Goal: Information Seeking & Learning: Learn about a topic

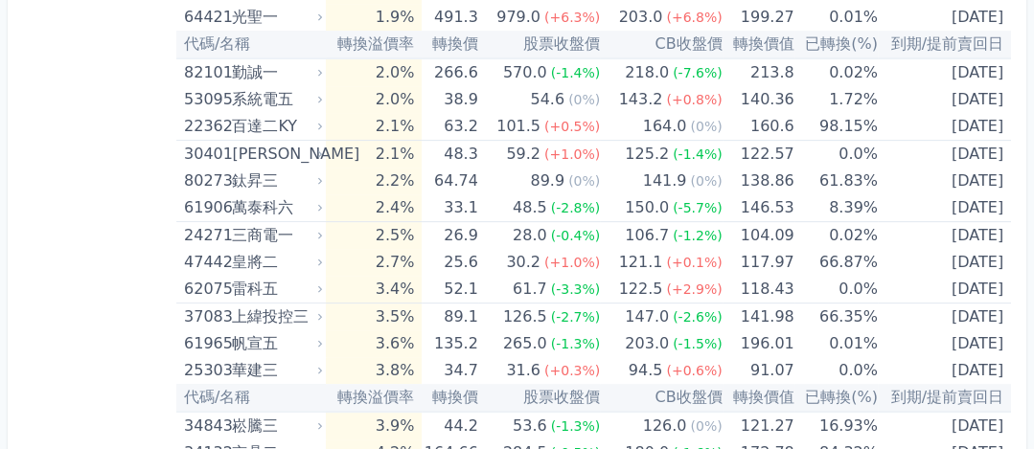
scroll to position [838, 0]
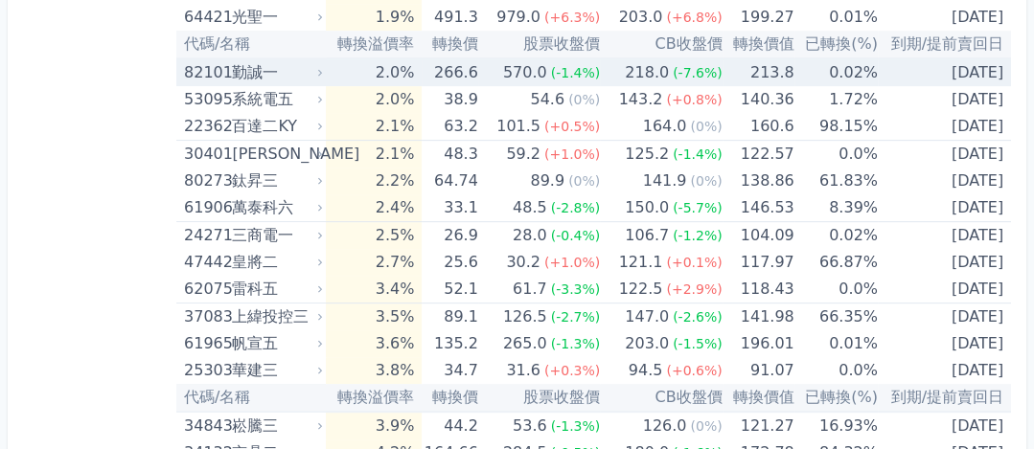
click at [380, 68] on td "2.0%" at bounding box center [374, 72] width 96 height 28
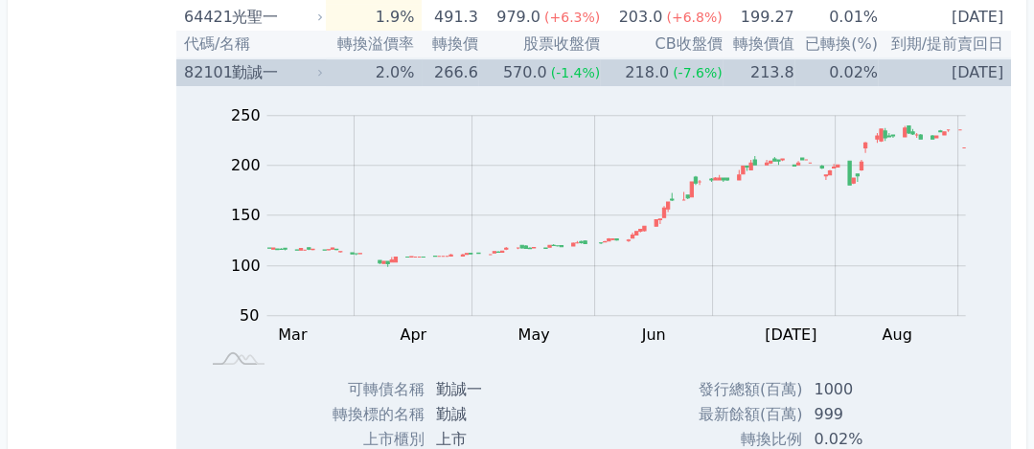
click at [380, 68] on td "2.0%" at bounding box center [374, 72] width 96 height 28
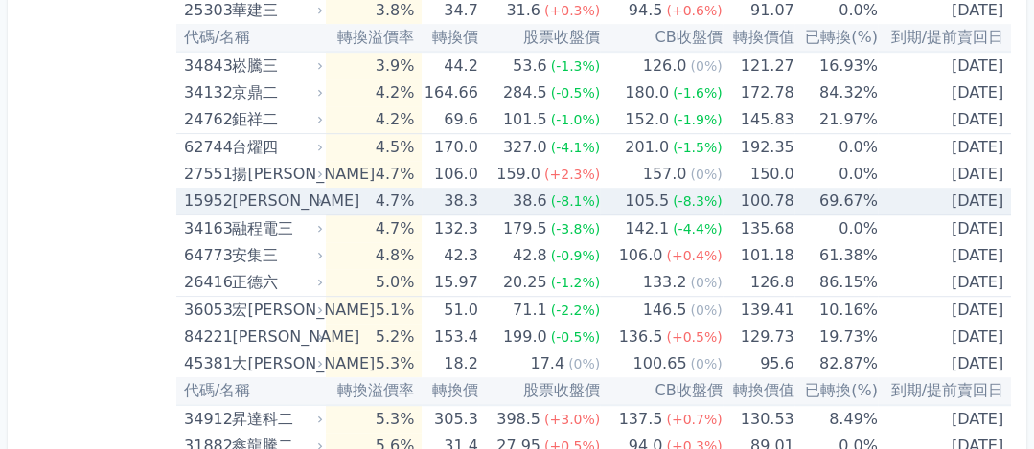
scroll to position [1317, 0]
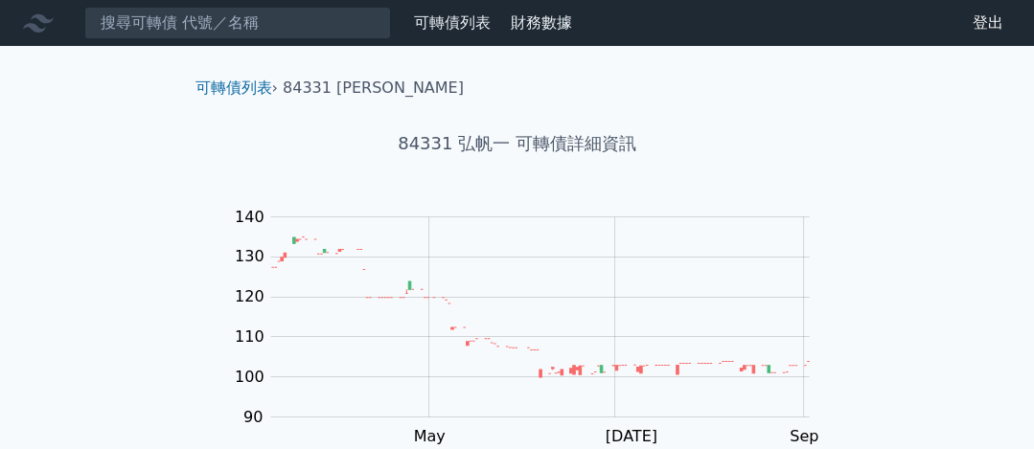
click at [77, 67] on div "可轉債列表 財務數據 可轉債列表 財務數據 登出 登出 可轉債列表 › 84331 弘帆一 84331 弘帆一 可轉債詳細資訊 Zoom Out 100 70…" at bounding box center [517, 456] width 1034 height 912
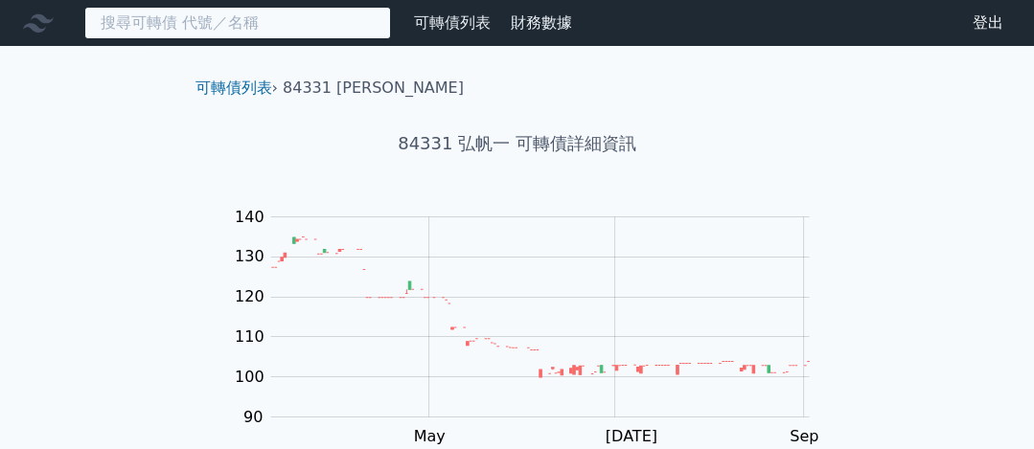
click at [118, 29] on input at bounding box center [237, 23] width 307 height 33
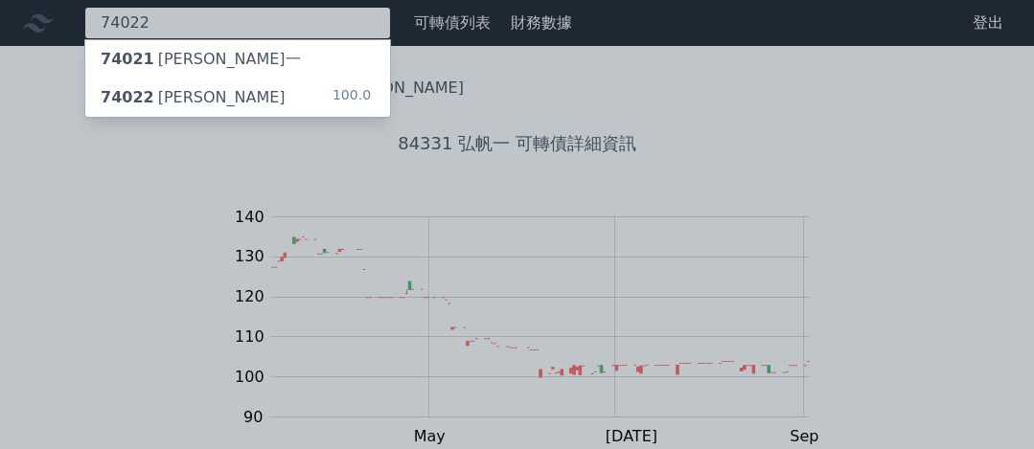
type input "74022"
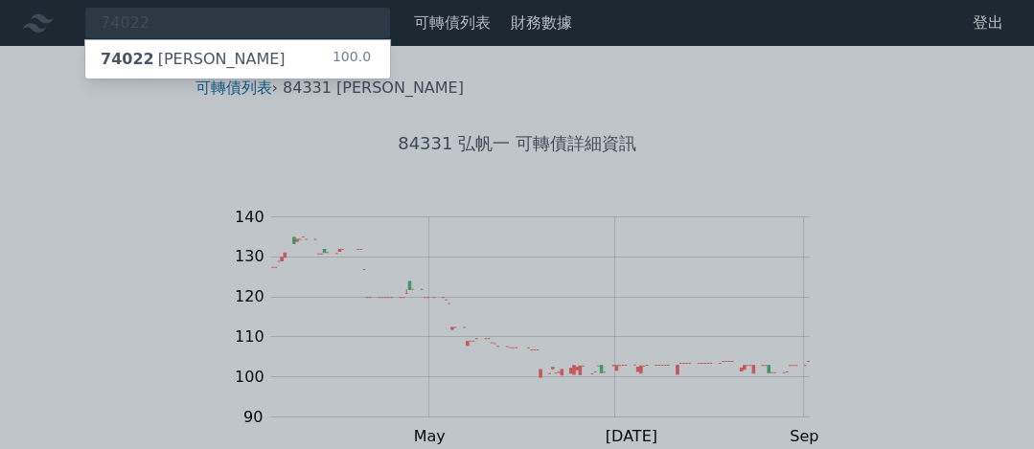
click at [336, 54] on div "100.0" at bounding box center [354, 59] width 42 height 23
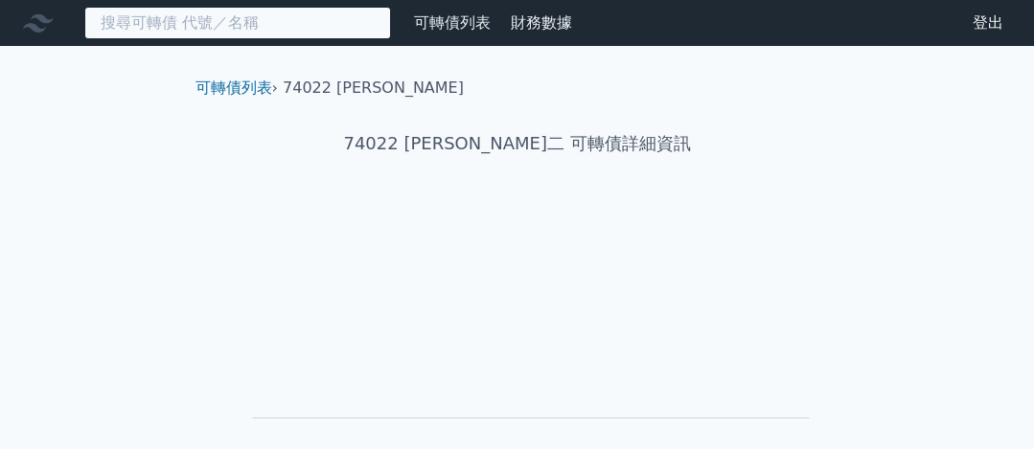
click at [309, 22] on input at bounding box center [237, 23] width 307 height 33
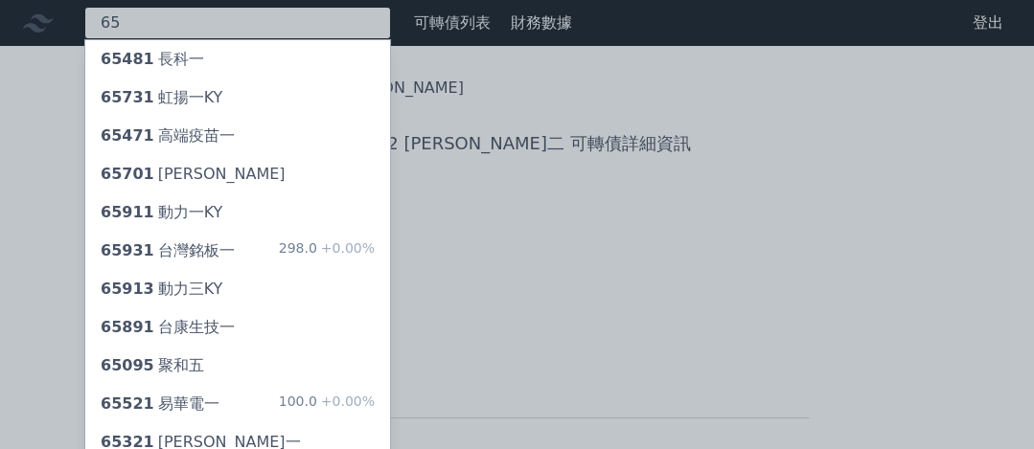
type input "6"
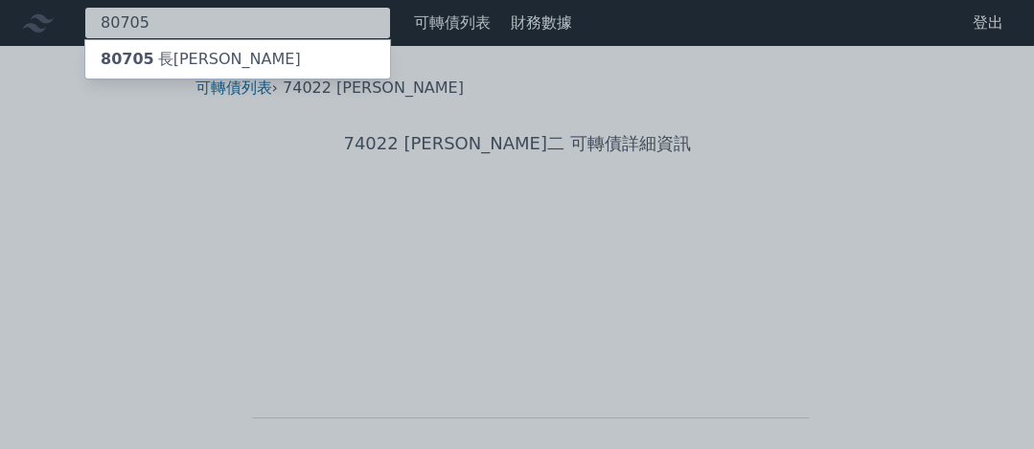
type input "80705"
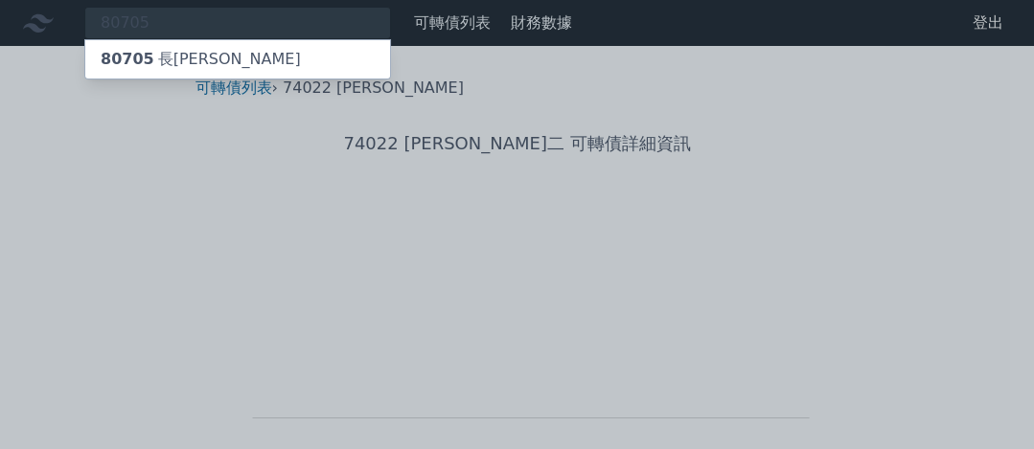
click at [299, 51] on div "80705 長華五" at bounding box center [237, 59] width 305 height 38
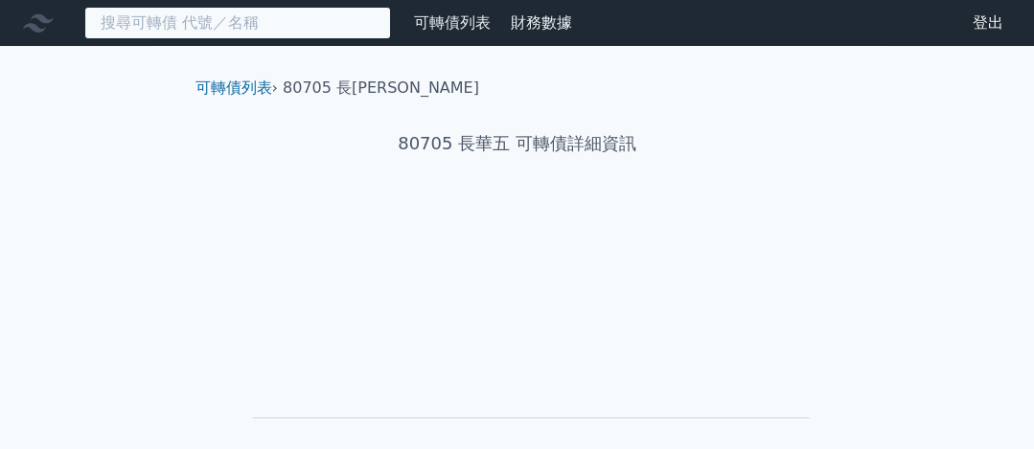
click at [299, 34] on input at bounding box center [237, 23] width 307 height 33
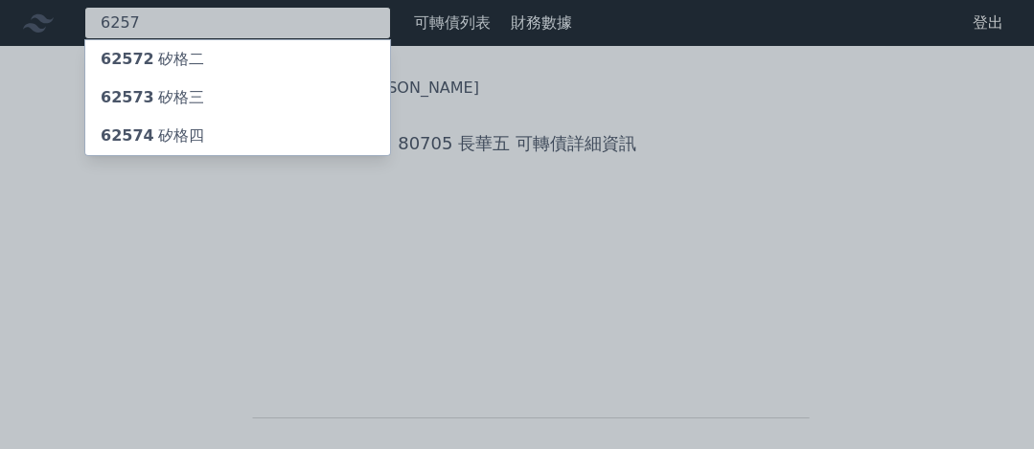
type input "6257"
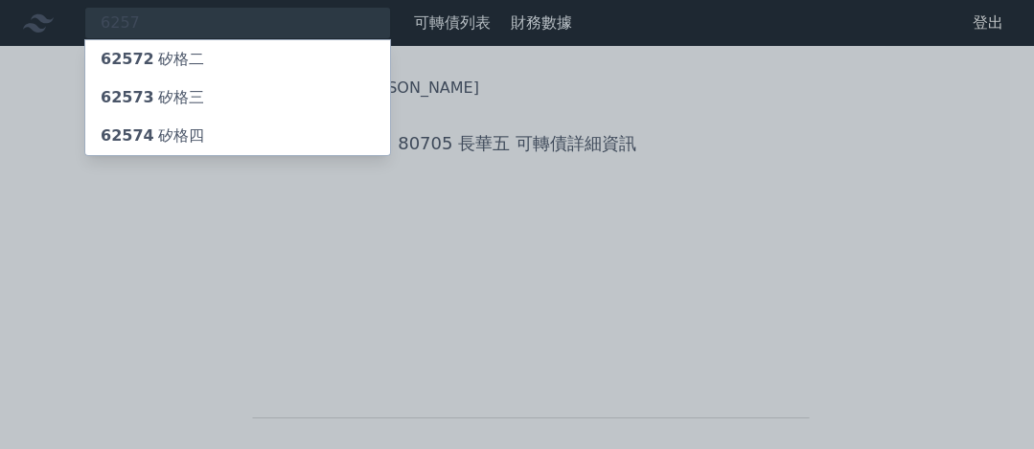
click at [291, 119] on div "62574 矽格四" at bounding box center [237, 136] width 305 height 38
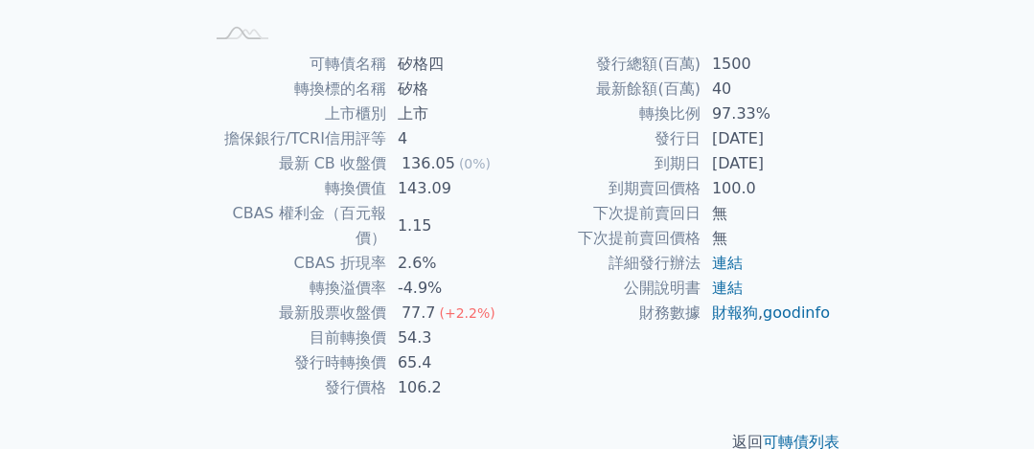
scroll to position [438, 0]
